Goal: Communication & Community: Answer question/provide support

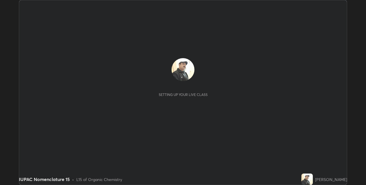
scroll to position [185, 366]
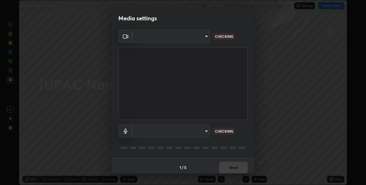
click at [205, 131] on body "Erase all IUPAC Nomenclature 15 Recording WAS SCHEDULED TO START AT 8:20 AM Set…" at bounding box center [183, 92] width 366 height 185
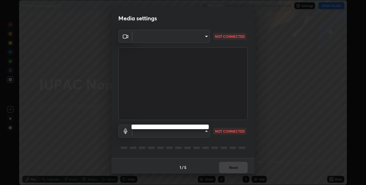
type input "8a437219b1c9d5fef93d1ec40e095ac8837f64dae60836980dab15105ba84f43"
type input "8b03dfe00df41579c2e68c2a8f86c5c3b417a10a4e389e2de265caeca052d5a4"
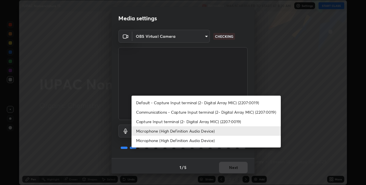
click at [207, 130] on li "Microphone (High Definition Audio Device)" at bounding box center [206, 130] width 149 height 9
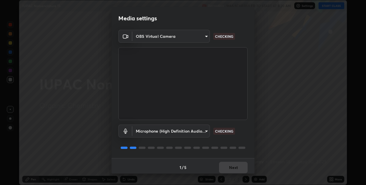
scroll to position [3, 0]
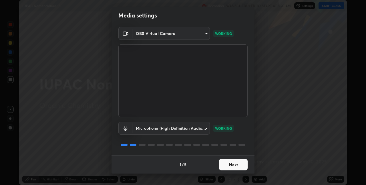
click at [230, 164] on button "Next" at bounding box center [233, 164] width 29 height 11
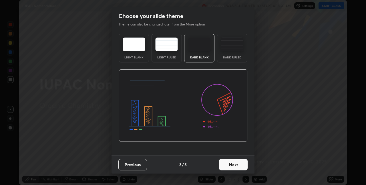
click at [232, 165] on button "Next" at bounding box center [233, 164] width 29 height 11
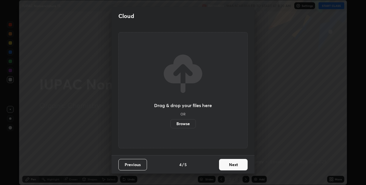
click at [234, 165] on button "Next" at bounding box center [233, 164] width 29 height 11
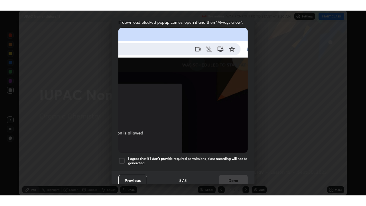
scroll to position [118, 0]
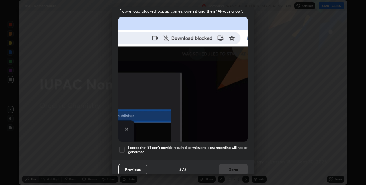
click at [219, 145] on h5 "I agree that if I don't provide required permissions, class recording will not …" at bounding box center [188, 149] width 120 height 9
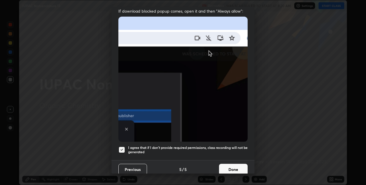
click at [226, 166] on button "Done" at bounding box center [233, 169] width 29 height 11
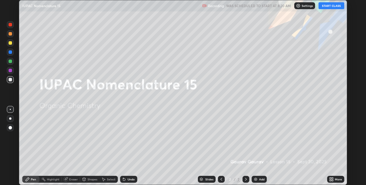
click at [323, 5] on button "START CLASS" at bounding box center [332, 5] width 26 height 7
click at [255, 179] on img at bounding box center [256, 179] width 5 height 5
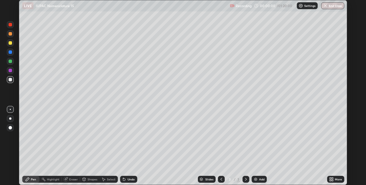
click at [335, 177] on div "More" at bounding box center [335, 179] width 17 height 7
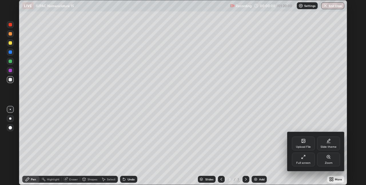
click at [297, 159] on div "Full screen" at bounding box center [303, 160] width 23 height 14
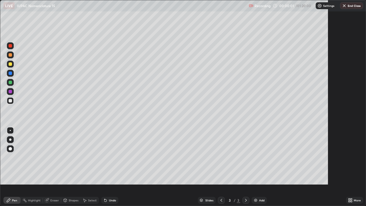
scroll to position [206, 366]
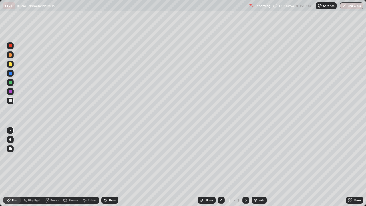
click at [10, 64] on div at bounding box center [10, 63] width 3 height 3
click at [259, 185] on div "Add" at bounding box center [261, 200] width 5 height 3
click at [258, 185] on div "Add" at bounding box center [259, 200] width 15 height 7
click at [12, 100] on div at bounding box center [10, 100] width 3 height 3
click at [221, 185] on icon at bounding box center [221, 200] width 5 height 5
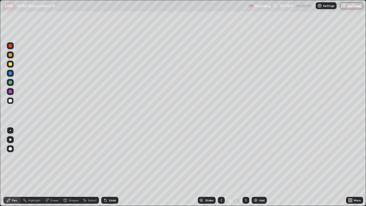
click at [221, 185] on icon at bounding box center [221, 200] width 5 height 5
click at [11, 101] on div at bounding box center [10, 100] width 3 height 3
click at [246, 185] on icon at bounding box center [246, 200] width 5 height 5
click at [12, 64] on div at bounding box center [10, 64] width 7 height 7
click at [11, 101] on div at bounding box center [10, 100] width 3 height 3
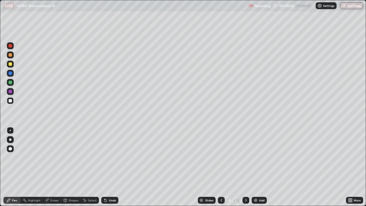
click at [10, 64] on div at bounding box center [10, 63] width 3 height 3
click at [11, 98] on div at bounding box center [10, 100] width 7 height 7
click at [259, 185] on div "Add" at bounding box center [261, 200] width 5 height 3
click at [11, 65] on div at bounding box center [10, 63] width 3 height 3
click at [11, 101] on div at bounding box center [10, 100] width 3 height 3
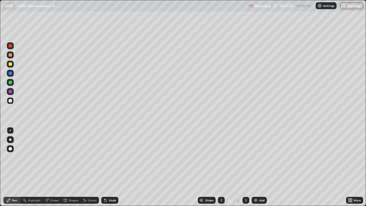
click at [10, 64] on div at bounding box center [10, 63] width 3 height 3
click at [107, 185] on div "Undo" at bounding box center [109, 200] width 17 height 7
click at [107, 185] on icon at bounding box center [105, 200] width 5 height 5
click at [257, 185] on img at bounding box center [256, 200] width 5 height 5
click at [11, 100] on div at bounding box center [10, 100] width 3 height 3
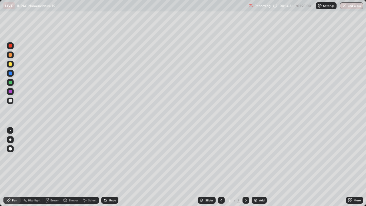
click at [258, 185] on img at bounding box center [256, 200] width 5 height 5
click at [12, 65] on div at bounding box center [10, 64] width 7 height 7
click at [259, 185] on div "Add" at bounding box center [261, 200] width 5 height 3
click at [53, 185] on div "Eraser" at bounding box center [54, 200] width 9 height 3
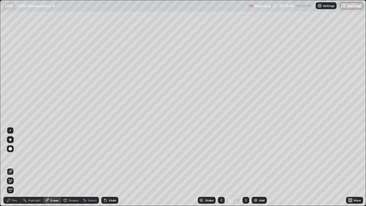
click at [12, 185] on div "Pen" at bounding box center [14, 200] width 5 height 3
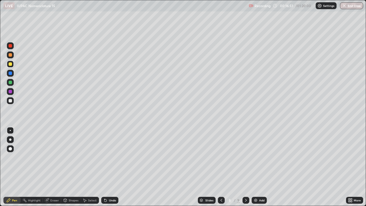
click at [11, 101] on div at bounding box center [10, 100] width 3 height 3
click at [259, 185] on div "Add" at bounding box center [261, 200] width 5 height 3
click at [220, 185] on icon at bounding box center [221, 200] width 5 height 5
click at [246, 185] on icon at bounding box center [246, 200] width 2 height 3
click at [10, 65] on div at bounding box center [10, 63] width 3 height 3
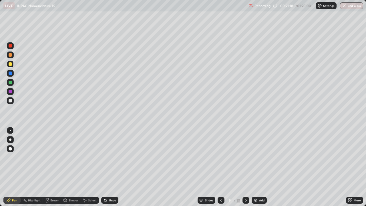
click at [246, 185] on icon at bounding box center [246, 200] width 5 height 5
click at [221, 185] on icon at bounding box center [221, 200] width 5 height 5
click at [11, 100] on div at bounding box center [10, 100] width 3 height 3
click at [256, 185] on img at bounding box center [256, 200] width 5 height 5
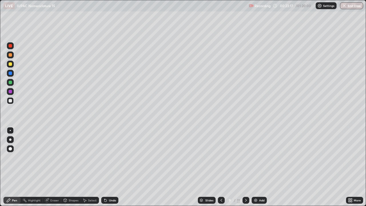
click at [113, 185] on div "Undo" at bounding box center [112, 200] width 7 height 3
click at [10, 65] on div at bounding box center [10, 63] width 3 height 3
click at [257, 185] on img at bounding box center [256, 200] width 5 height 5
click at [11, 100] on div at bounding box center [10, 100] width 3 height 3
click at [10, 65] on div at bounding box center [10, 63] width 3 height 3
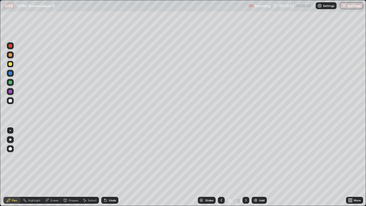
click at [256, 185] on img at bounding box center [256, 200] width 5 height 5
click at [113, 185] on div "Undo" at bounding box center [112, 200] width 7 height 3
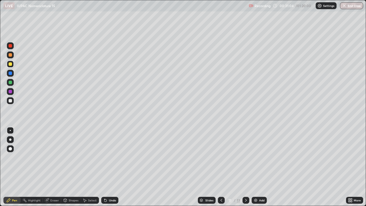
click at [114, 185] on div "Undo" at bounding box center [109, 200] width 17 height 7
click at [114, 185] on div "Undo" at bounding box center [112, 200] width 7 height 3
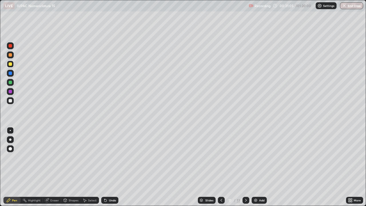
click at [115, 185] on div "Undo" at bounding box center [112, 200] width 7 height 3
click at [111, 185] on div "Undo" at bounding box center [109, 200] width 17 height 7
click at [11, 100] on div at bounding box center [10, 100] width 3 height 3
click at [258, 185] on div "Add" at bounding box center [259, 200] width 15 height 7
click at [11, 66] on div at bounding box center [10, 63] width 3 height 3
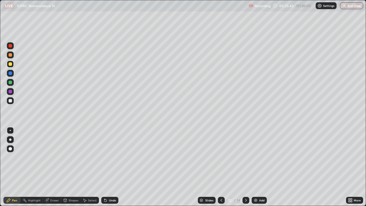
click at [10, 99] on div at bounding box center [10, 100] width 3 height 3
click at [257, 185] on img at bounding box center [256, 200] width 5 height 5
click at [53, 185] on div "Eraser" at bounding box center [52, 200] width 18 height 7
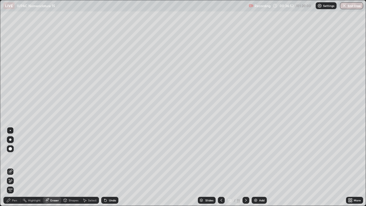
click at [14, 185] on div "Pen" at bounding box center [14, 200] width 5 height 3
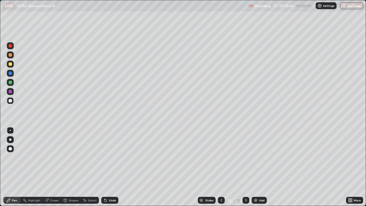
click at [11, 64] on div at bounding box center [10, 63] width 3 height 3
click at [56, 185] on div "Eraser" at bounding box center [54, 200] width 9 height 3
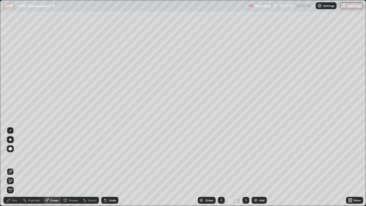
click at [13, 185] on div "Pen" at bounding box center [14, 200] width 5 height 3
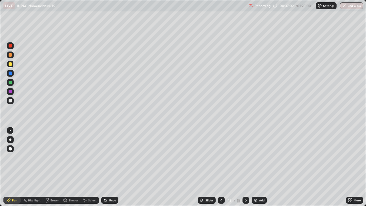
click at [11, 100] on div at bounding box center [10, 100] width 3 height 3
click at [11, 64] on div at bounding box center [10, 63] width 3 height 3
click at [110, 185] on div "Undo" at bounding box center [112, 200] width 7 height 3
click at [109, 185] on div "Undo" at bounding box center [112, 200] width 7 height 3
click at [108, 185] on div "Undo" at bounding box center [109, 200] width 17 height 7
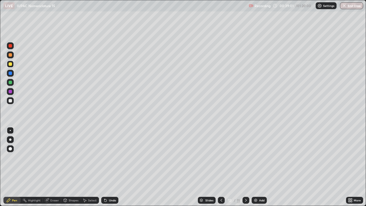
click at [109, 185] on div "Undo" at bounding box center [112, 200] width 7 height 3
click at [9, 102] on div at bounding box center [10, 100] width 3 height 3
click at [52, 185] on div "Eraser" at bounding box center [54, 200] width 9 height 3
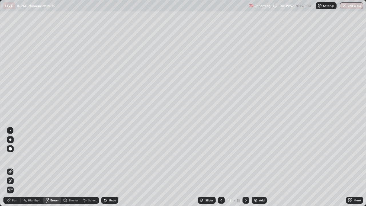
click at [13, 185] on div "Pen" at bounding box center [14, 200] width 5 height 3
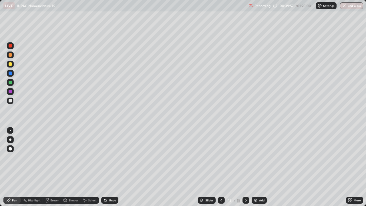
click at [53, 185] on div "Eraser" at bounding box center [54, 200] width 9 height 3
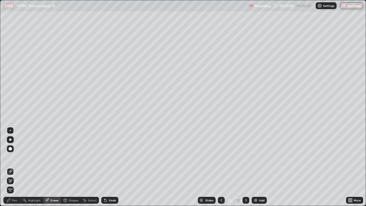
click at [15, 185] on div "Pen" at bounding box center [14, 200] width 5 height 3
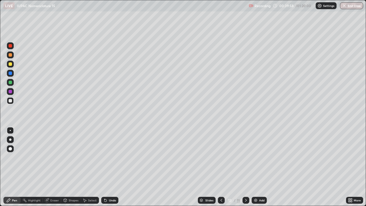
click at [13, 65] on div at bounding box center [10, 64] width 7 height 7
click at [258, 185] on div "Add" at bounding box center [259, 200] width 15 height 7
click at [112, 185] on div "Undo" at bounding box center [112, 200] width 7 height 3
click at [10, 98] on div at bounding box center [10, 100] width 7 height 7
click at [11, 66] on div at bounding box center [10, 64] width 7 height 7
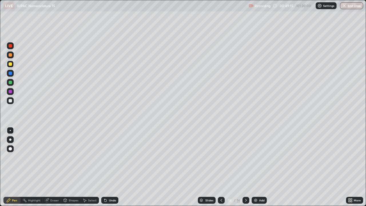
click at [254, 185] on img at bounding box center [256, 200] width 5 height 5
click at [56, 185] on div "Eraser" at bounding box center [52, 200] width 18 height 7
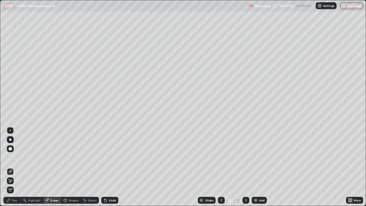
click at [13, 185] on div "Pen" at bounding box center [11, 200] width 17 height 7
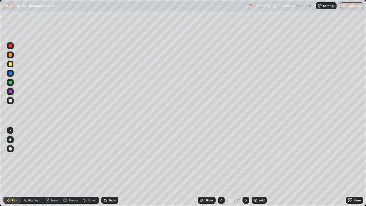
click at [11, 101] on div at bounding box center [10, 100] width 3 height 3
click at [221, 185] on icon at bounding box center [222, 200] width 2 height 3
click at [221, 185] on icon at bounding box center [221, 200] width 5 height 5
click at [221, 185] on icon at bounding box center [222, 200] width 2 height 3
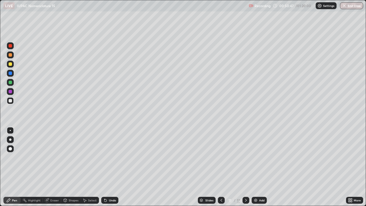
click at [221, 185] on icon at bounding box center [221, 200] width 5 height 5
click at [221, 185] on icon at bounding box center [222, 200] width 2 height 3
click at [220, 185] on icon at bounding box center [221, 200] width 5 height 5
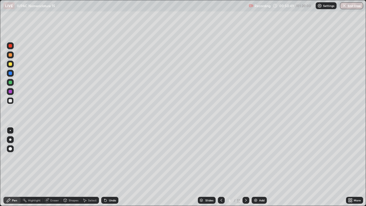
click at [220, 185] on icon at bounding box center [221, 200] width 5 height 5
click at [221, 185] on icon at bounding box center [221, 200] width 5 height 5
click at [256, 185] on img at bounding box center [256, 200] width 5 height 5
click at [11, 65] on div at bounding box center [10, 63] width 3 height 3
click at [260, 185] on div "Add" at bounding box center [261, 200] width 5 height 3
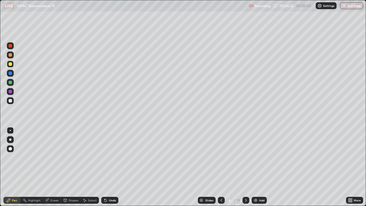
click at [11, 101] on div at bounding box center [10, 100] width 3 height 3
click at [112, 185] on div "Undo" at bounding box center [112, 200] width 7 height 3
click at [10, 65] on div at bounding box center [10, 63] width 3 height 3
click at [47, 185] on icon at bounding box center [47, 199] width 3 height 3
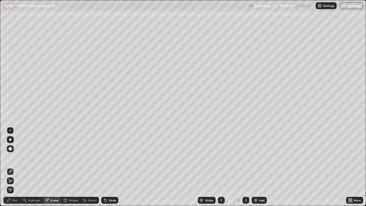
click at [17, 185] on div "Pen" at bounding box center [11, 200] width 17 height 7
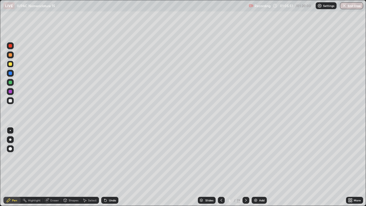
click at [49, 185] on icon at bounding box center [47, 199] width 3 height 3
click at [50, 185] on div "Eraser" at bounding box center [54, 200] width 9 height 3
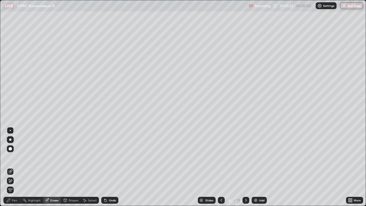
click at [15, 185] on div "Pen" at bounding box center [14, 200] width 5 height 3
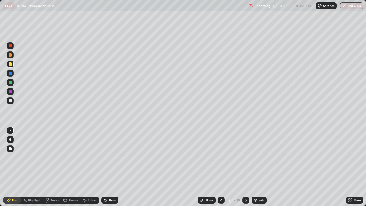
click at [50, 185] on div "Eraser" at bounding box center [52, 200] width 18 height 7
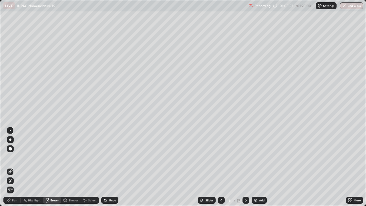
click at [50, 185] on div "Eraser" at bounding box center [54, 200] width 9 height 3
click at [13, 185] on div "Pen" at bounding box center [14, 200] width 5 height 3
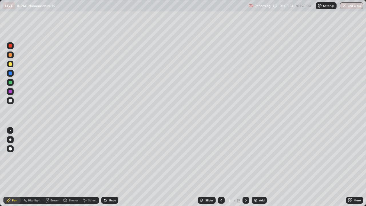
click at [14, 185] on div "Pen" at bounding box center [11, 200] width 17 height 7
click at [48, 185] on icon at bounding box center [47, 199] width 3 height 3
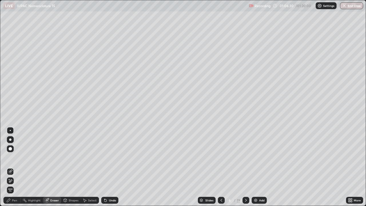
click at [11, 179] on icon at bounding box center [10, 181] width 5 height 5
click at [13, 185] on div "Pen" at bounding box center [14, 200] width 5 height 3
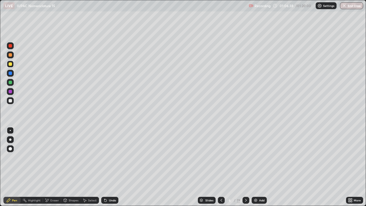
click at [50, 185] on div "Eraser" at bounding box center [52, 200] width 18 height 7
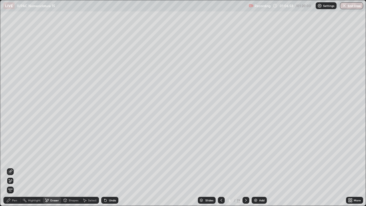
click at [11, 173] on icon at bounding box center [10, 171] width 5 height 5
click at [16, 185] on div "Pen" at bounding box center [14, 200] width 5 height 3
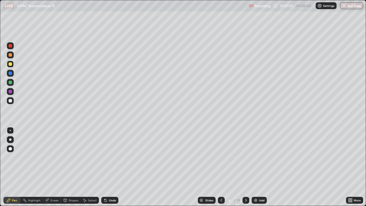
click at [353, 7] on button "End Class" at bounding box center [351, 5] width 23 height 7
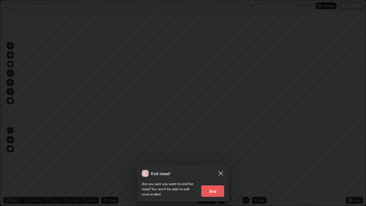
click at [219, 185] on button "End" at bounding box center [212, 190] width 23 height 11
